Goal: Find specific page/section: Find specific page/section

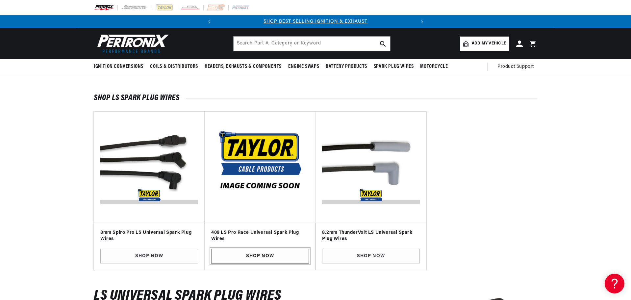
click at [264, 258] on link "SHOP NOW" at bounding box center [260, 256] width 98 height 15
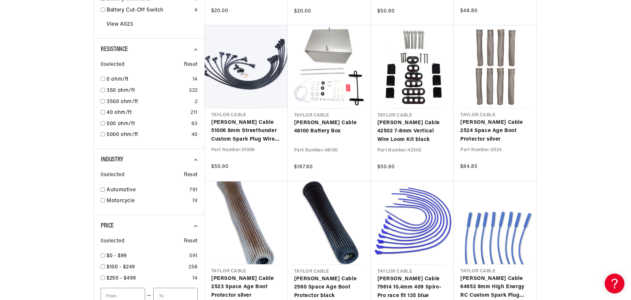
scroll to position [395, 0]
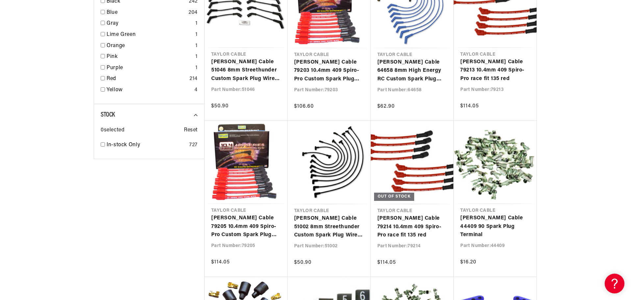
scroll to position [789, 0]
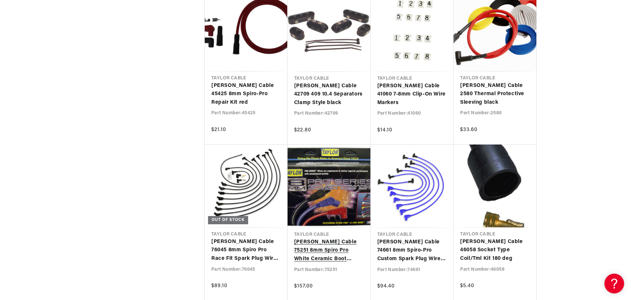
scroll to position [0, 199]
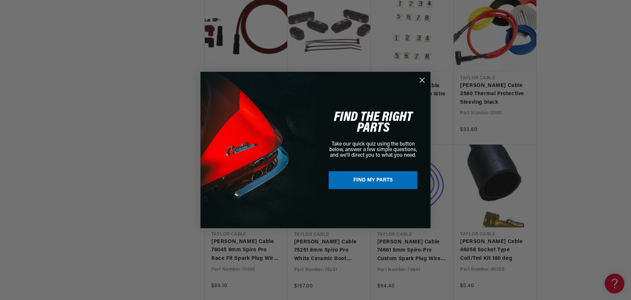
click at [427, 83] on circle "Close dialog" at bounding box center [422, 80] width 11 height 11
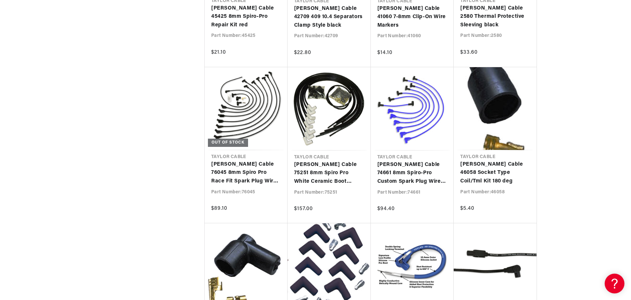
scroll to position [1842, 0]
